Goal: Use online tool/utility: Utilize a website feature to perform a specific function

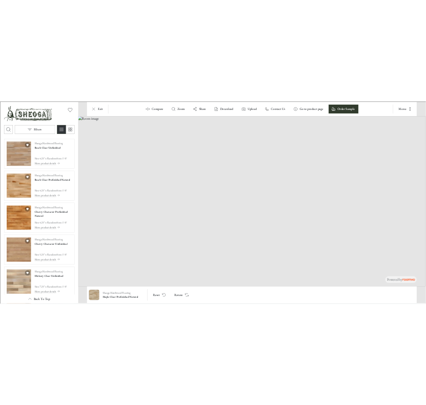
scroll to position [1784, 0]
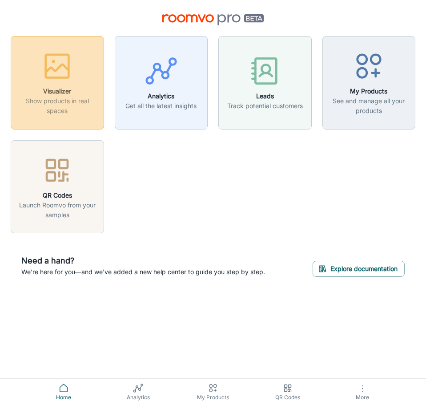
click at [51, 89] on h6 "Visualizer" at bounding box center [57, 91] width 82 height 10
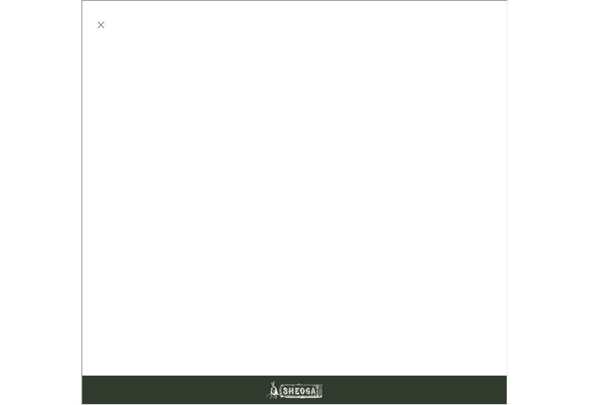
scroll to position [0, 0]
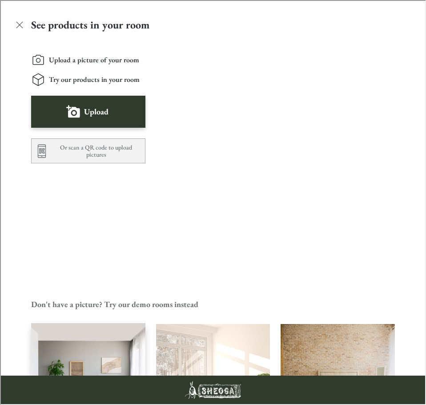
click at [96, 322] on img "Living Room" at bounding box center [87, 380] width 115 height 116
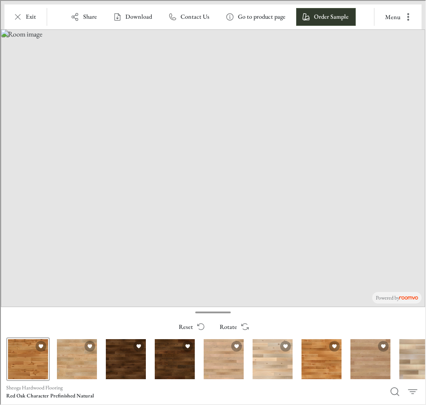
click at [37, 365] on div "Red Oak Character Prefinished Natural" at bounding box center [27, 358] width 44 height 44
click at [33, 368] on div "Red Oak Character Prefinished Natural" at bounding box center [27, 358] width 44 height 44
click at [69, 371] on div "Red Oak Clear Prefinished Natural" at bounding box center [76, 358] width 44 height 44
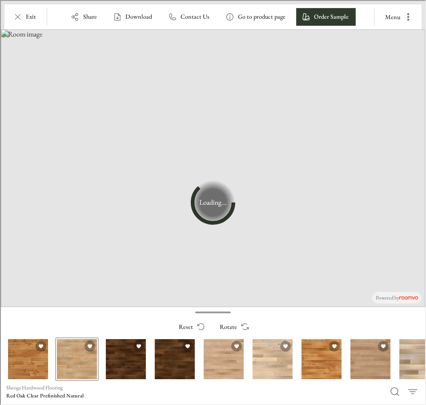
click at [69, 371] on div "Red Oak Clear Prefinished Natural" at bounding box center [76, 358] width 44 height 44
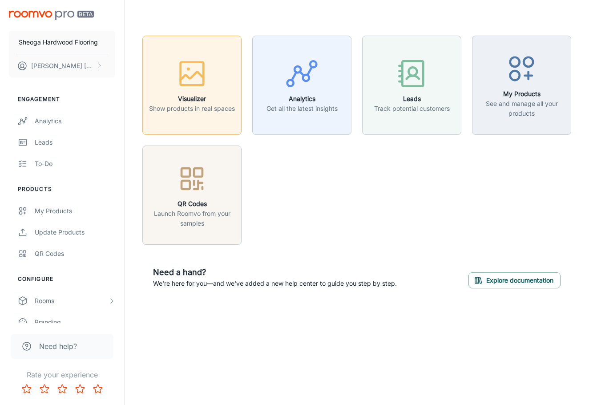
click at [206, 68] on icon "button" at bounding box center [191, 73] width 33 height 33
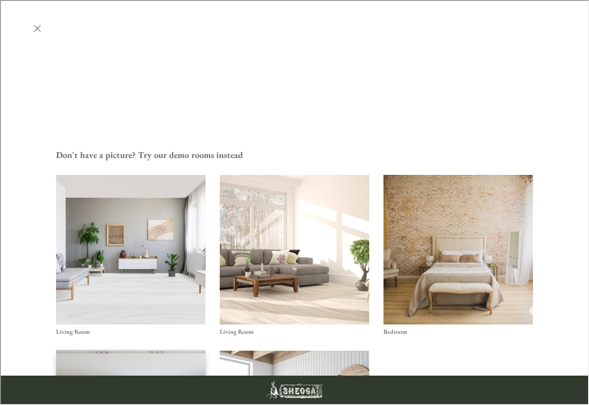
scroll to position [222, 0]
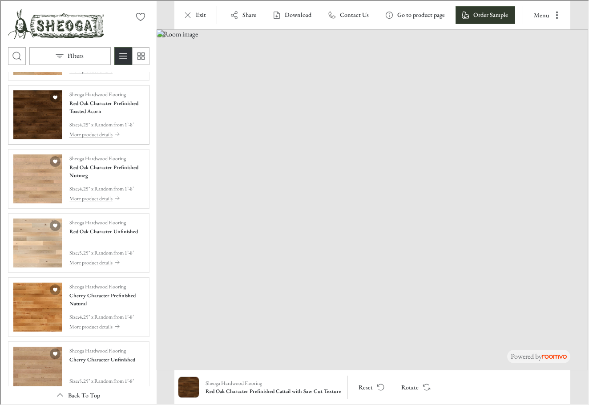
scroll to position [267, 0]
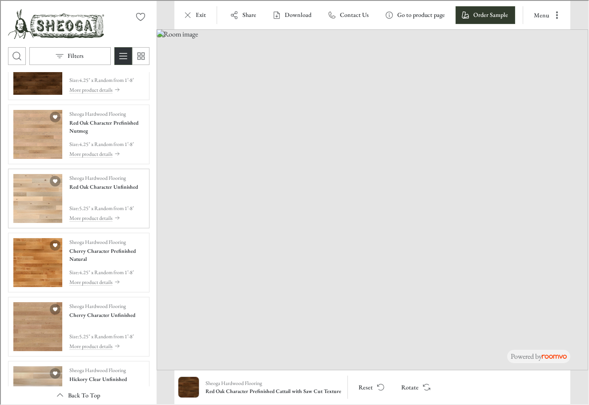
click at [45, 204] on img "See Red Oak Character Unfinished in the room" at bounding box center [36, 197] width 49 height 49
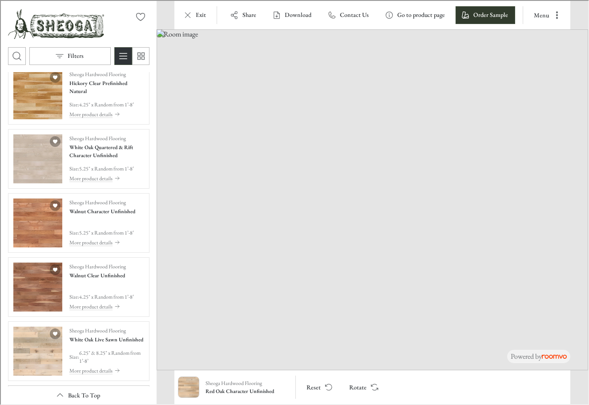
scroll to position [1246, 0]
